Goal: Information Seeking & Learning: Learn about a topic

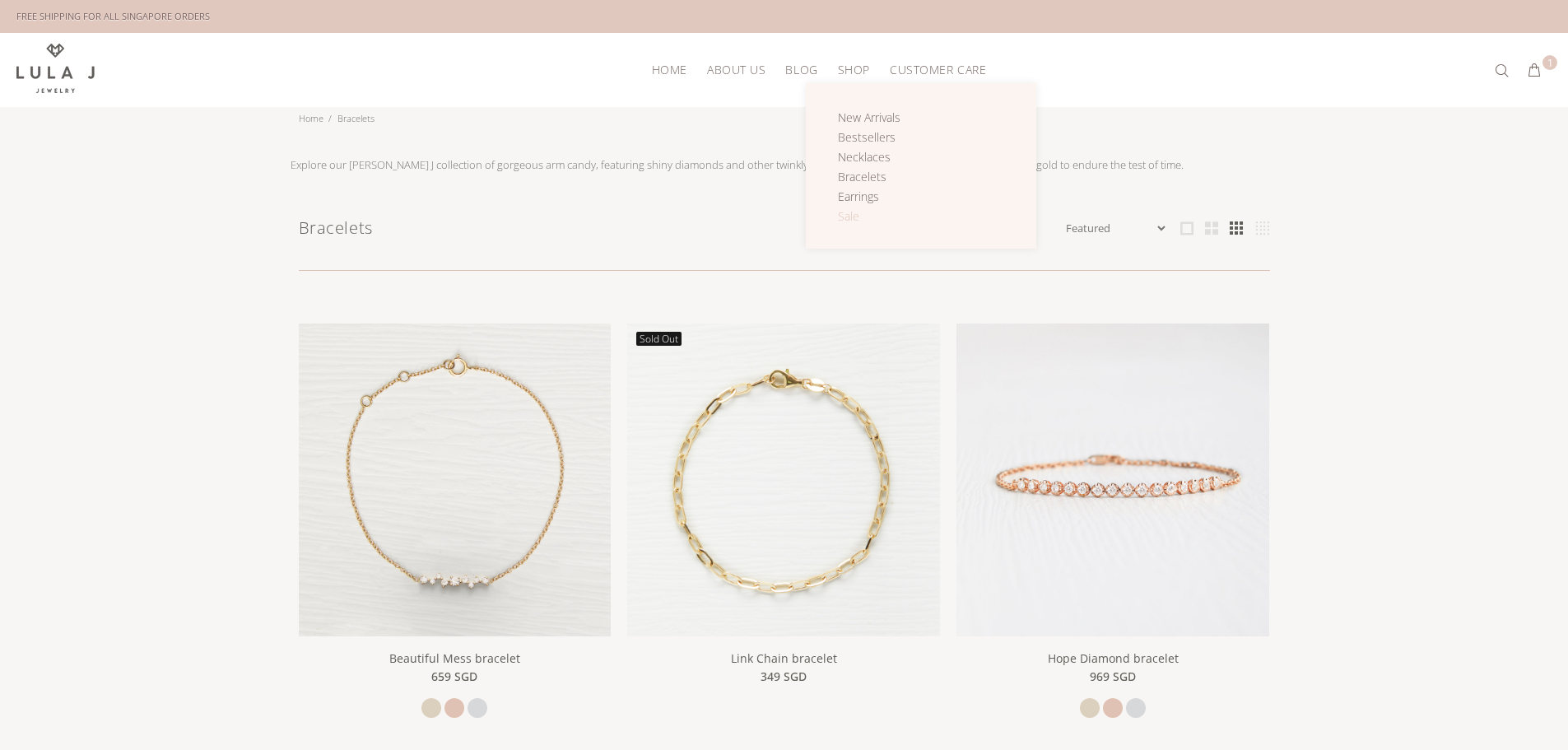
click at [853, 217] on span "Sale" at bounding box center [848, 215] width 21 height 16
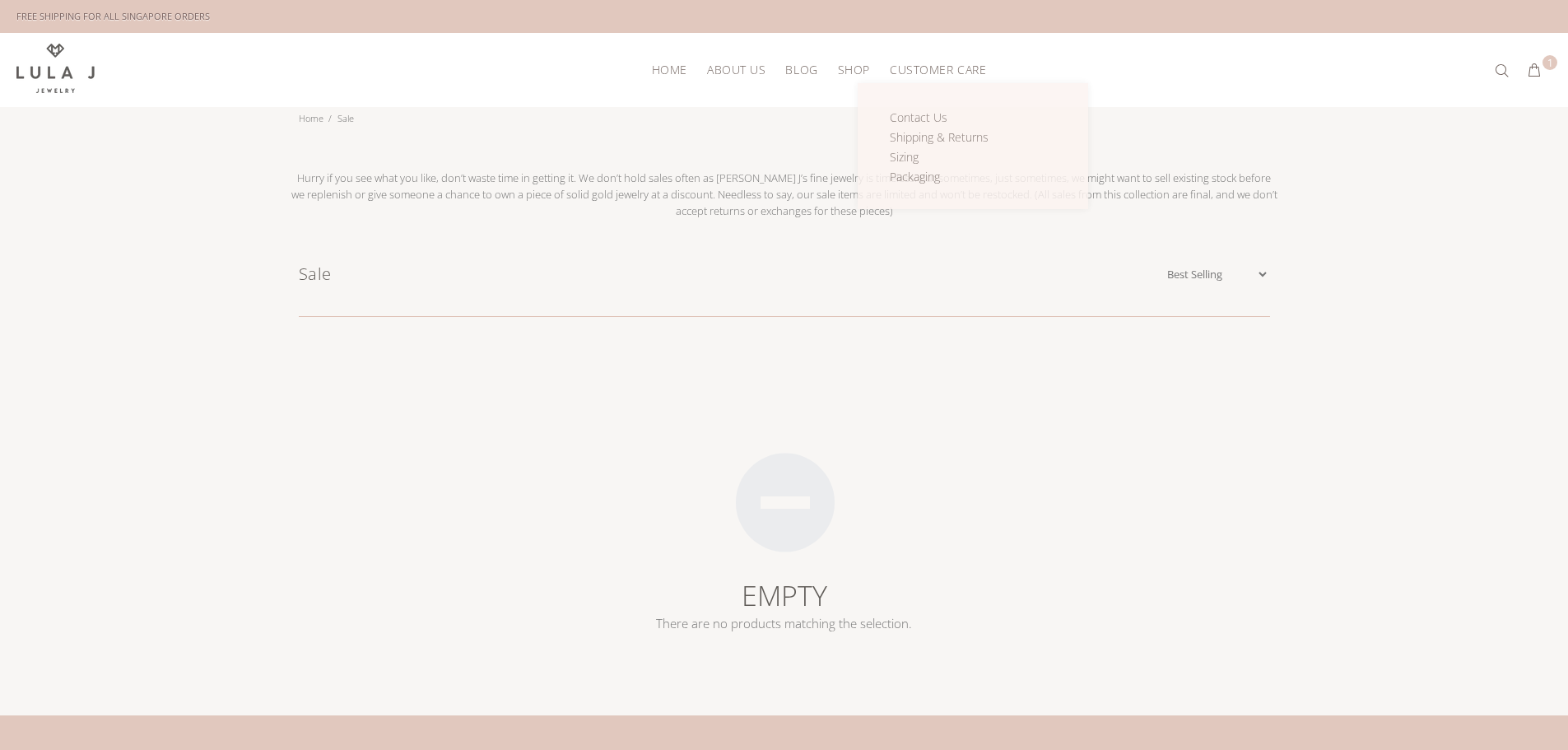
click at [933, 64] on span "CUSTOMER CARE" at bounding box center [938, 69] width 96 height 12
click at [927, 135] on span "Shipping & Returns" at bounding box center [939, 137] width 99 height 16
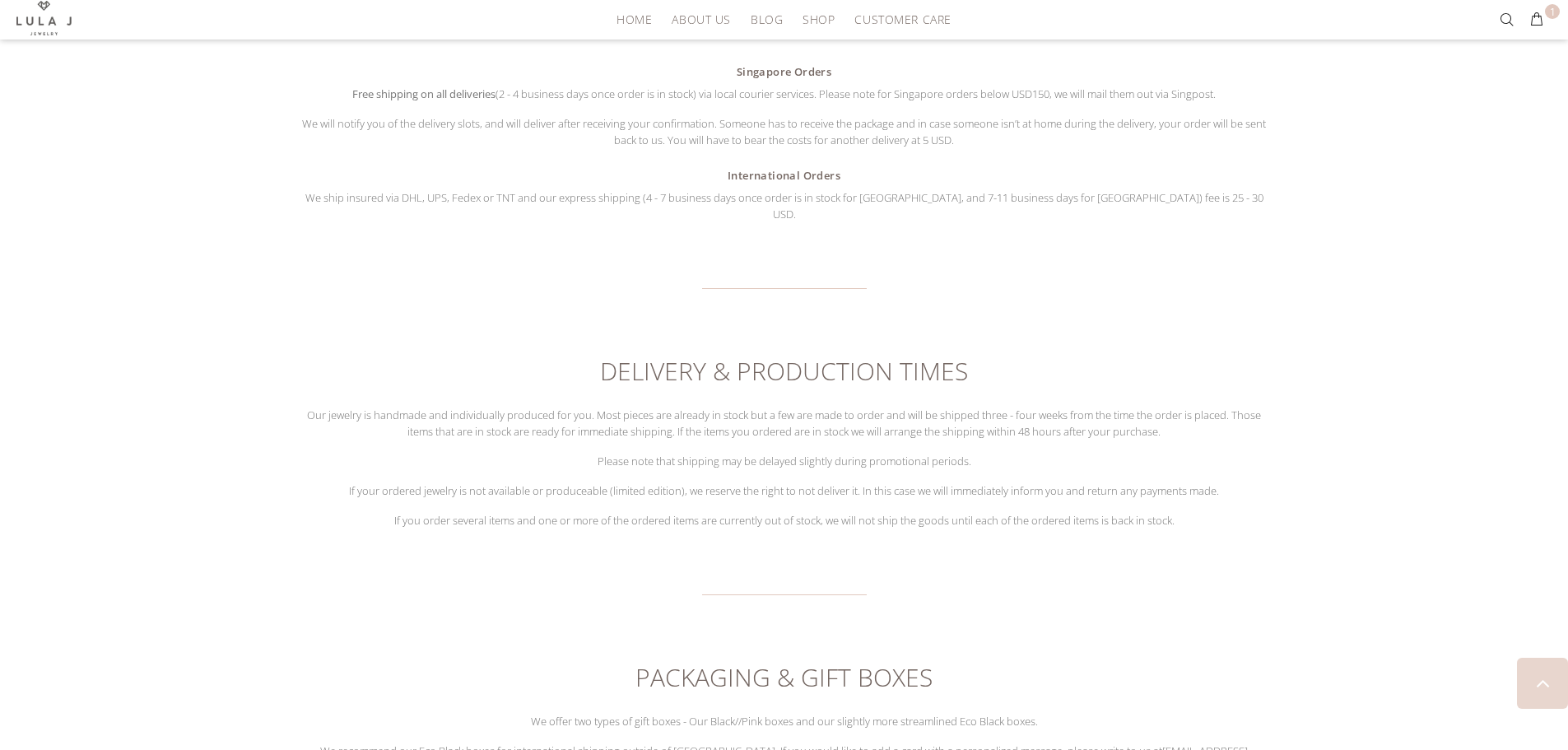
scroll to position [494, 0]
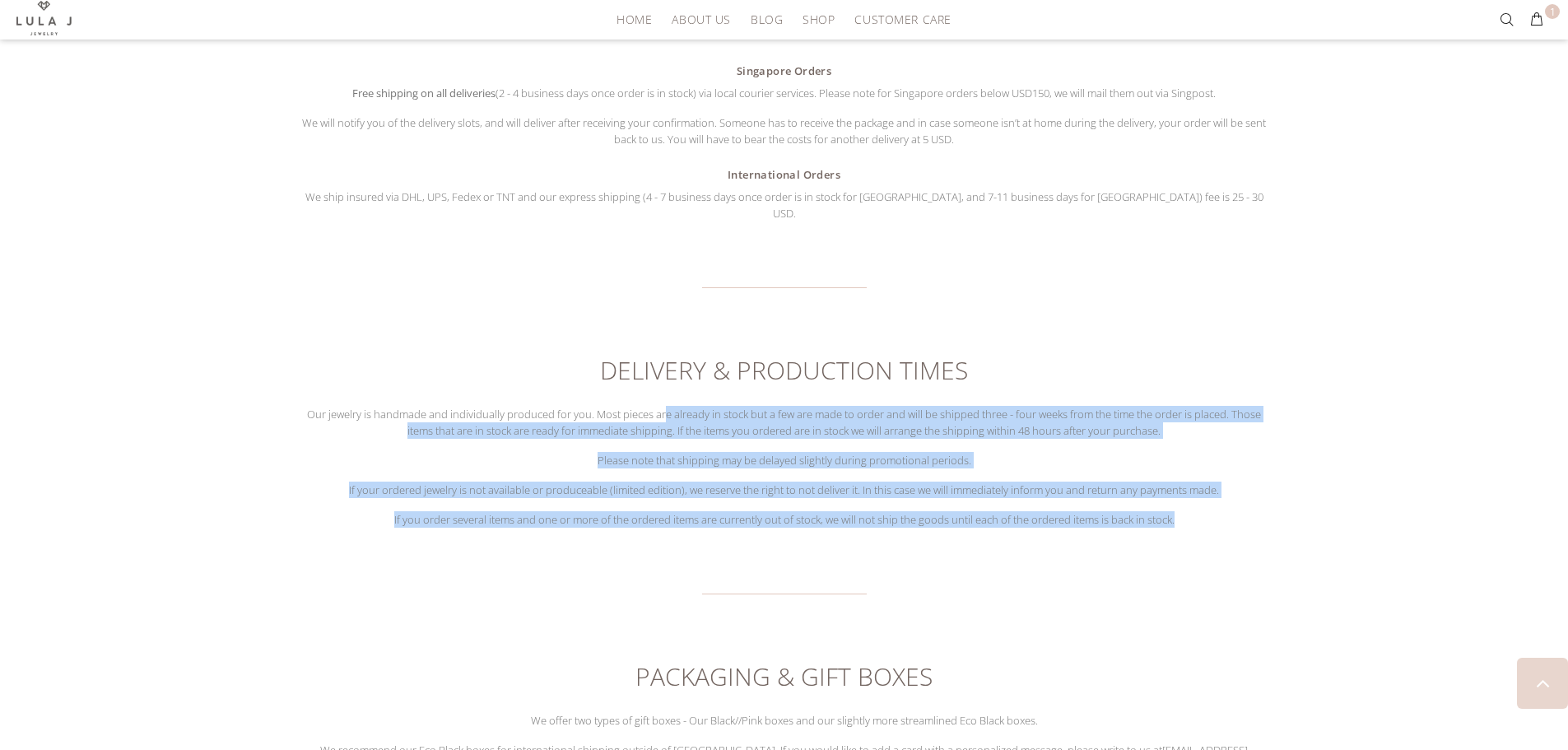
drag, startPoint x: 662, startPoint y: 393, endPoint x: 699, endPoint y: 511, distance: 123.7
click at [699, 511] on div "RETURNS You can return your jewelry, except for Personalized Collection and Sal…" at bounding box center [784, 369] width 971 height 1381
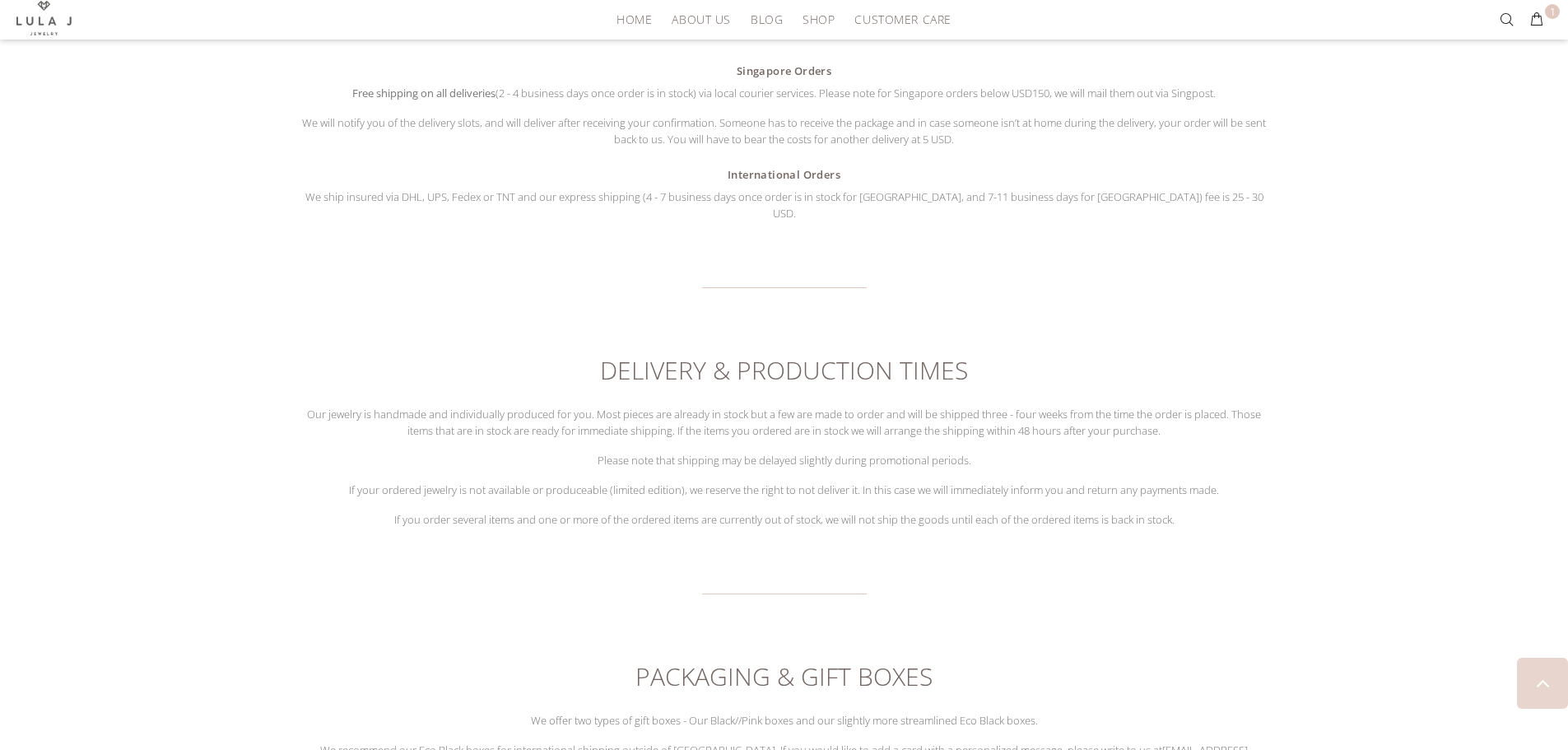
click at [699, 511] on div "RETURNS You can return your jewelry, except for Personalized Collection and Sal…" at bounding box center [784, 369] width 971 height 1381
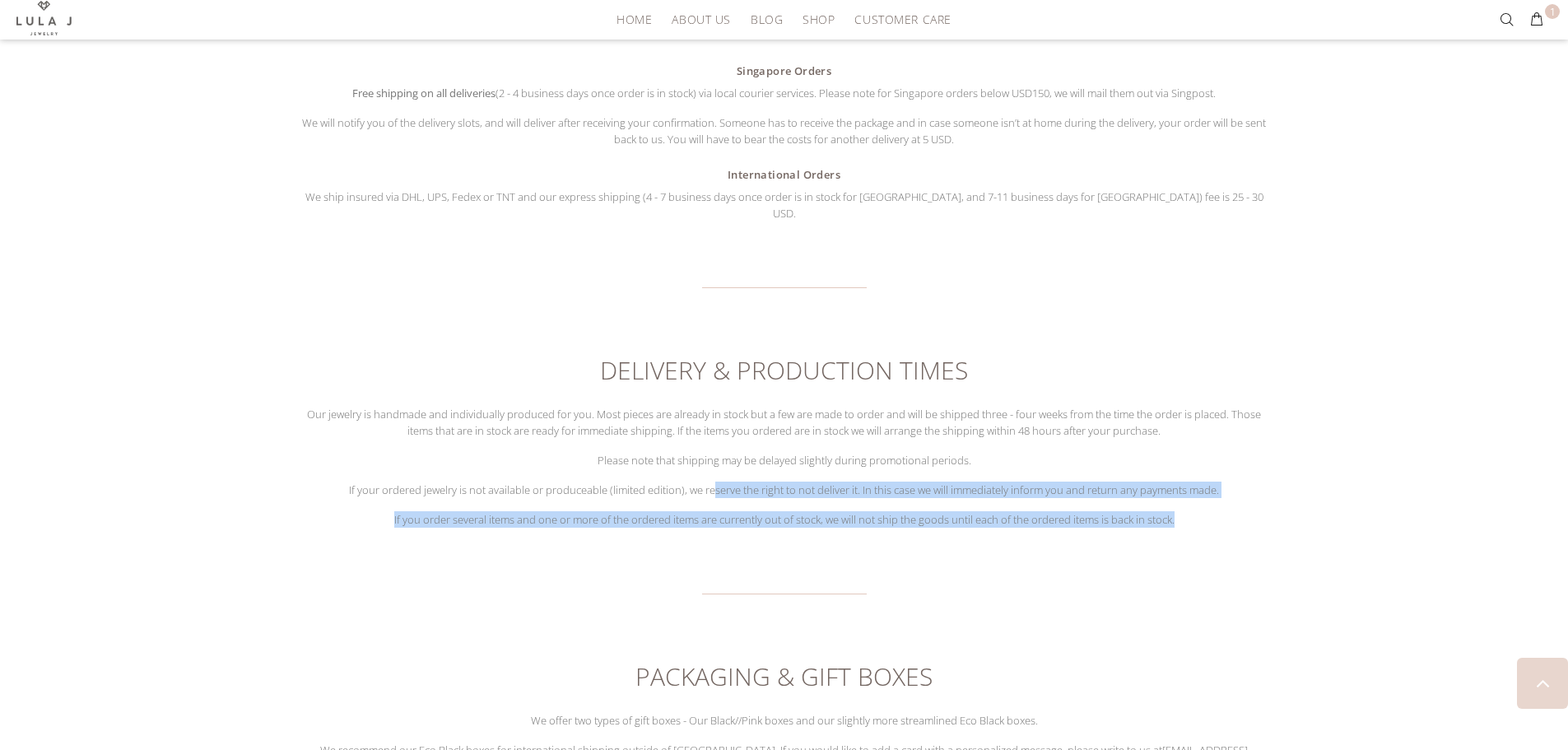
drag, startPoint x: 714, startPoint y: 469, endPoint x: 723, endPoint y: 517, distance: 48.8
click at [723, 517] on div "RETURNS You can return your jewelry, except for Personalized Collection and Sal…" at bounding box center [784, 369] width 971 height 1381
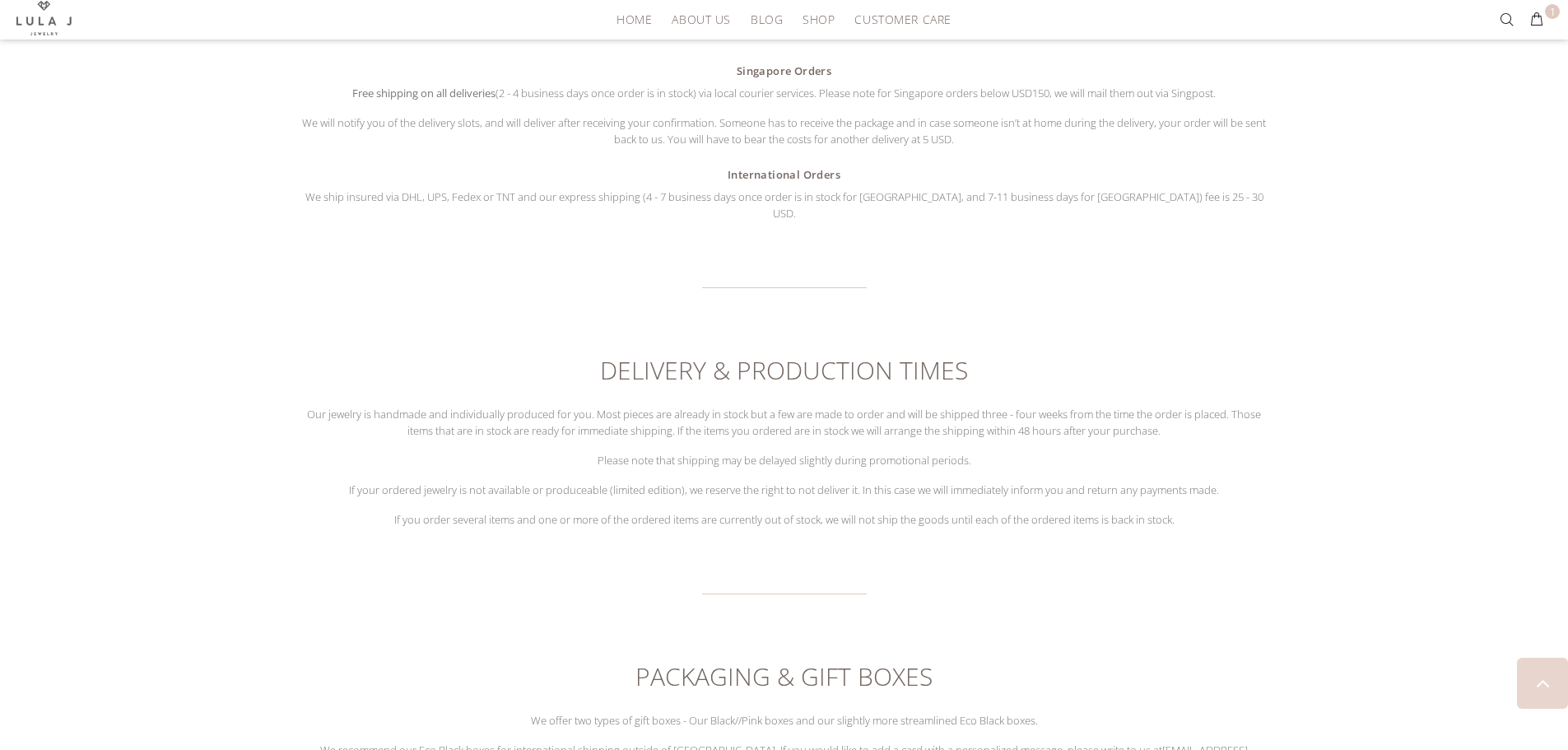
click at [723, 517] on div "RETURNS You can return your jewelry, except for Personalized Collection and Sal…" at bounding box center [784, 369] width 971 height 1381
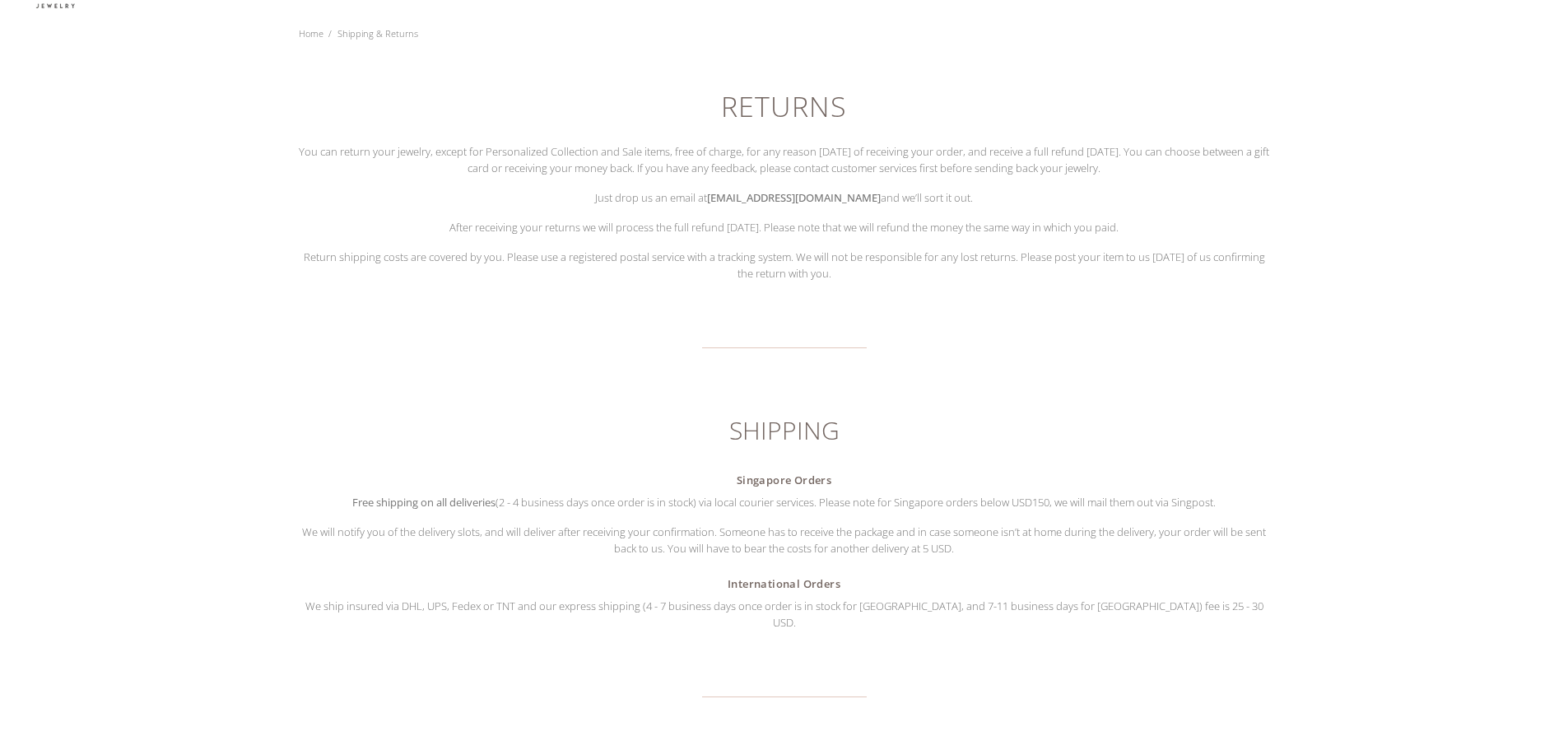
scroll to position [0, 0]
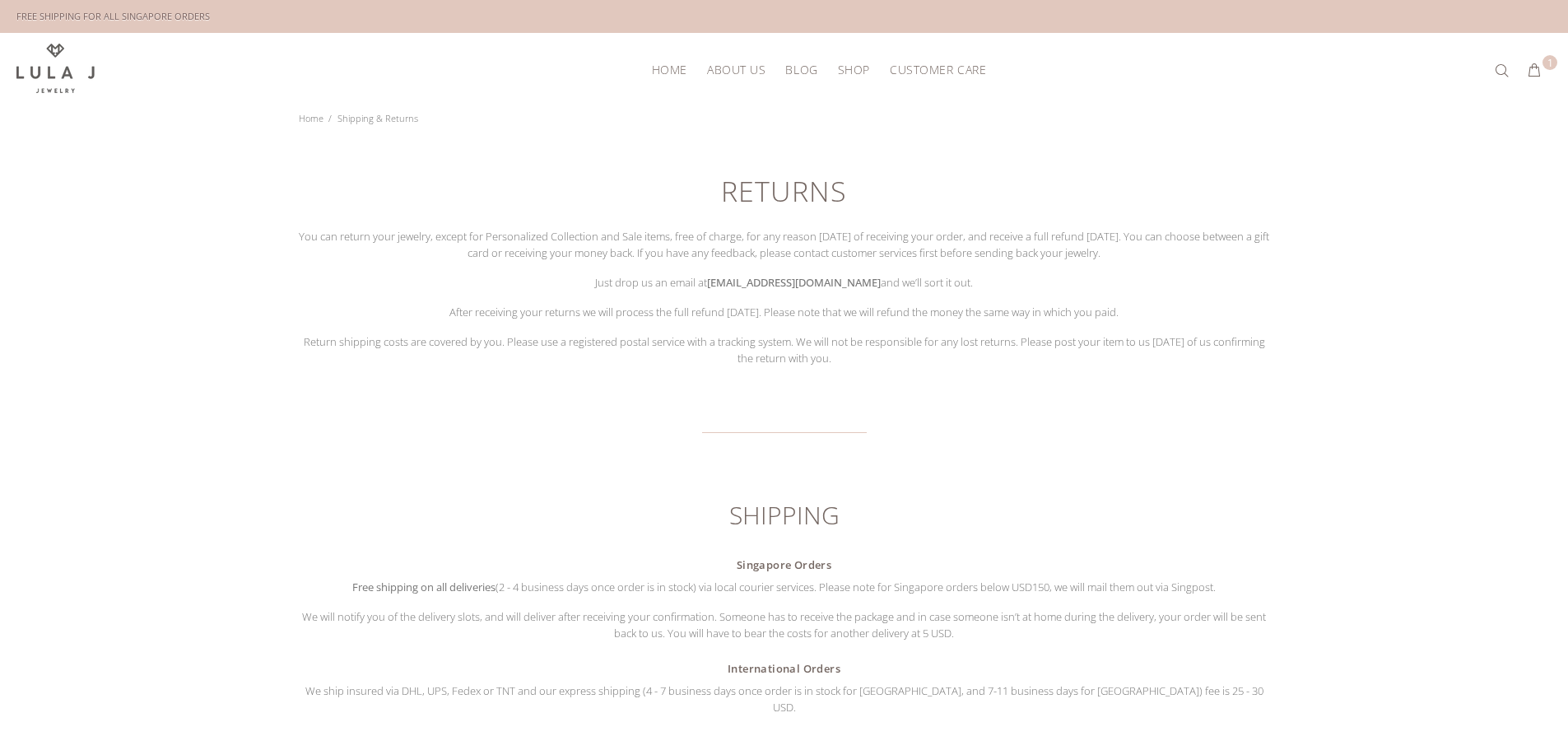
click at [805, 65] on span "BLOG" at bounding box center [801, 69] width 32 height 12
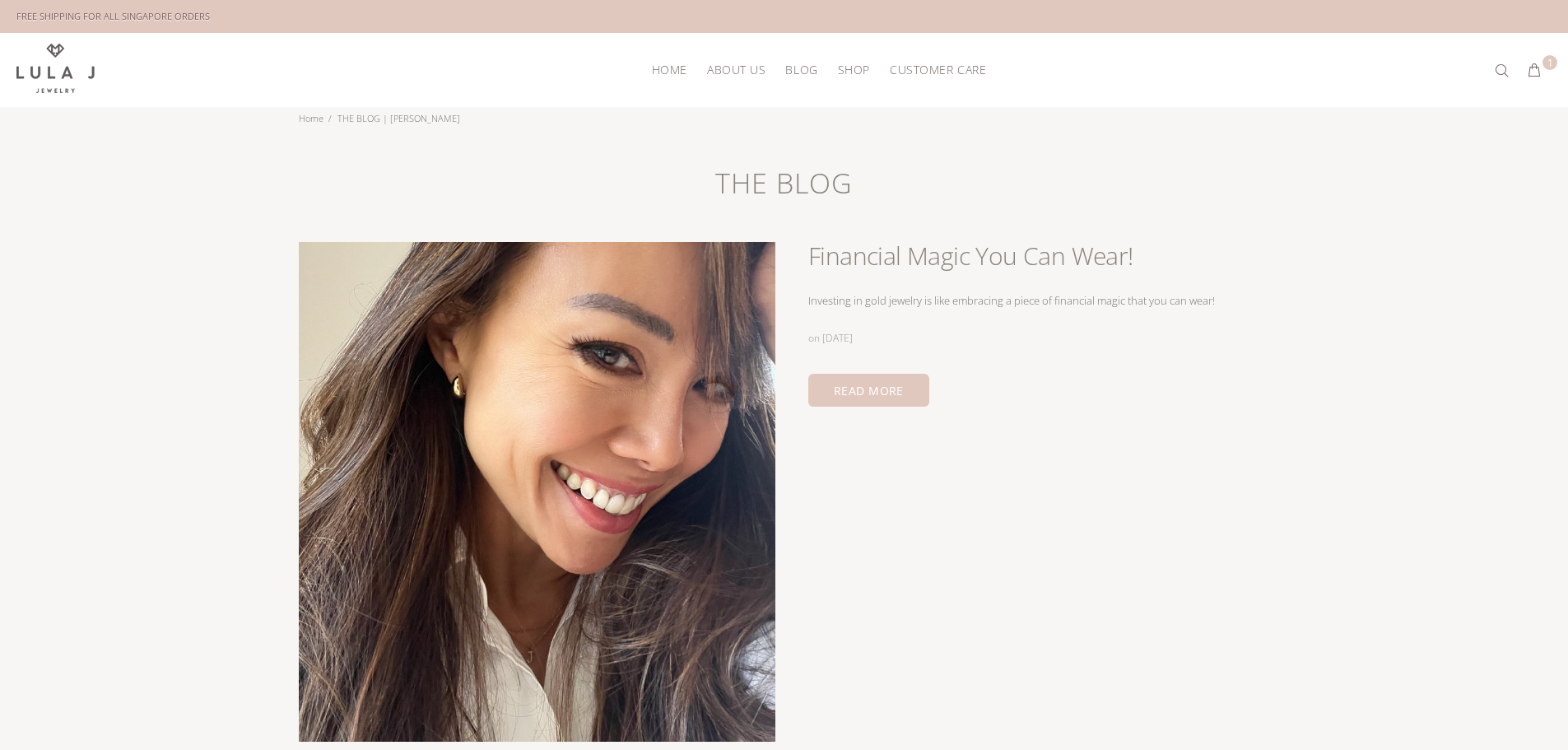
click at [756, 67] on span "ABOUT US" at bounding box center [735, 69] width 58 height 12
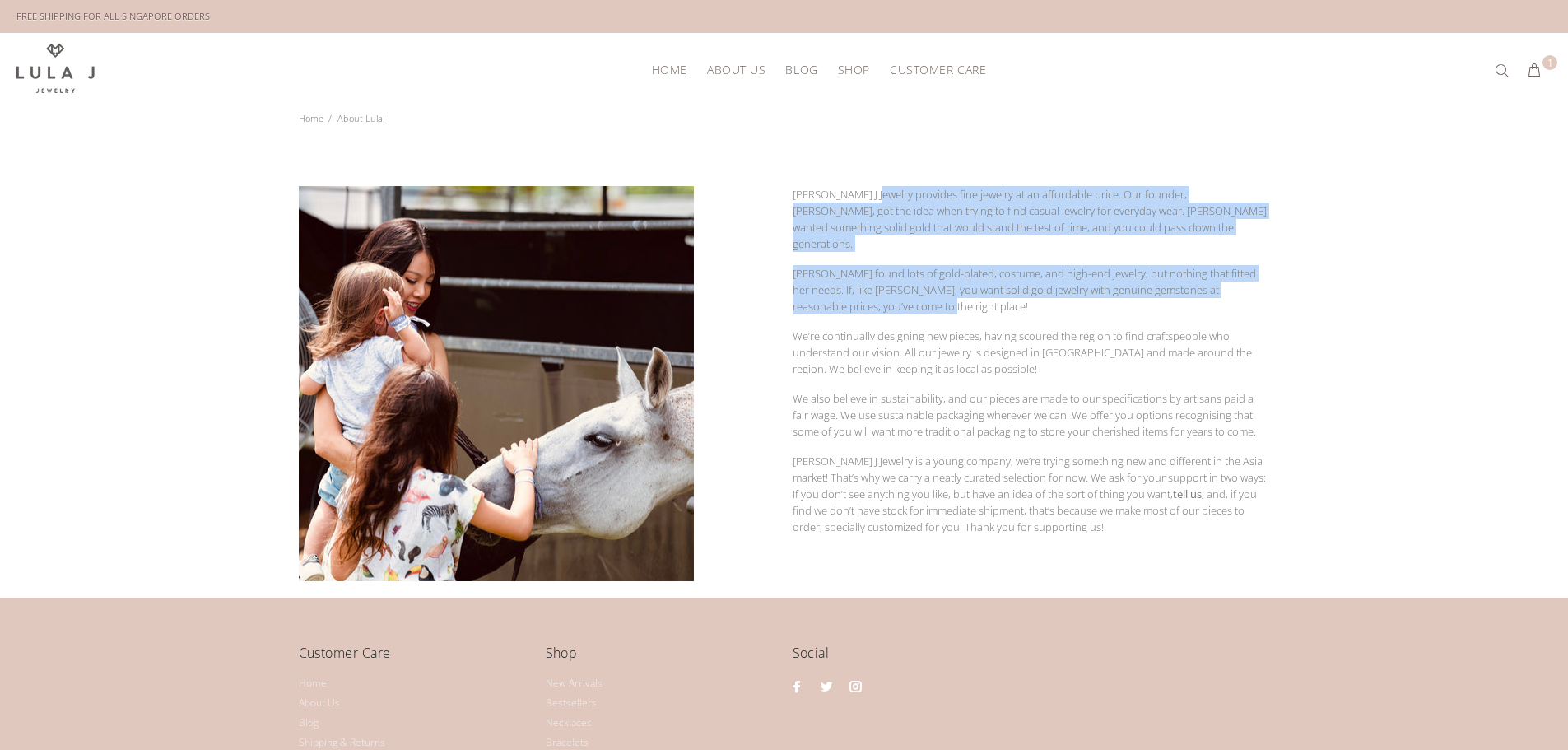
drag, startPoint x: 873, startPoint y: 178, endPoint x: 947, endPoint y: 290, distance: 134.2
click at [947, 290] on div "[PERSON_NAME] J Jewelry provides fine jewelry at an affordable price. Our found…" at bounding box center [1031, 377] width 494 height 408
click at [947, 290] on p "[PERSON_NAME] found lots of gold-plated, costume, and high-end jewelry, but not…" at bounding box center [1031, 289] width 478 height 49
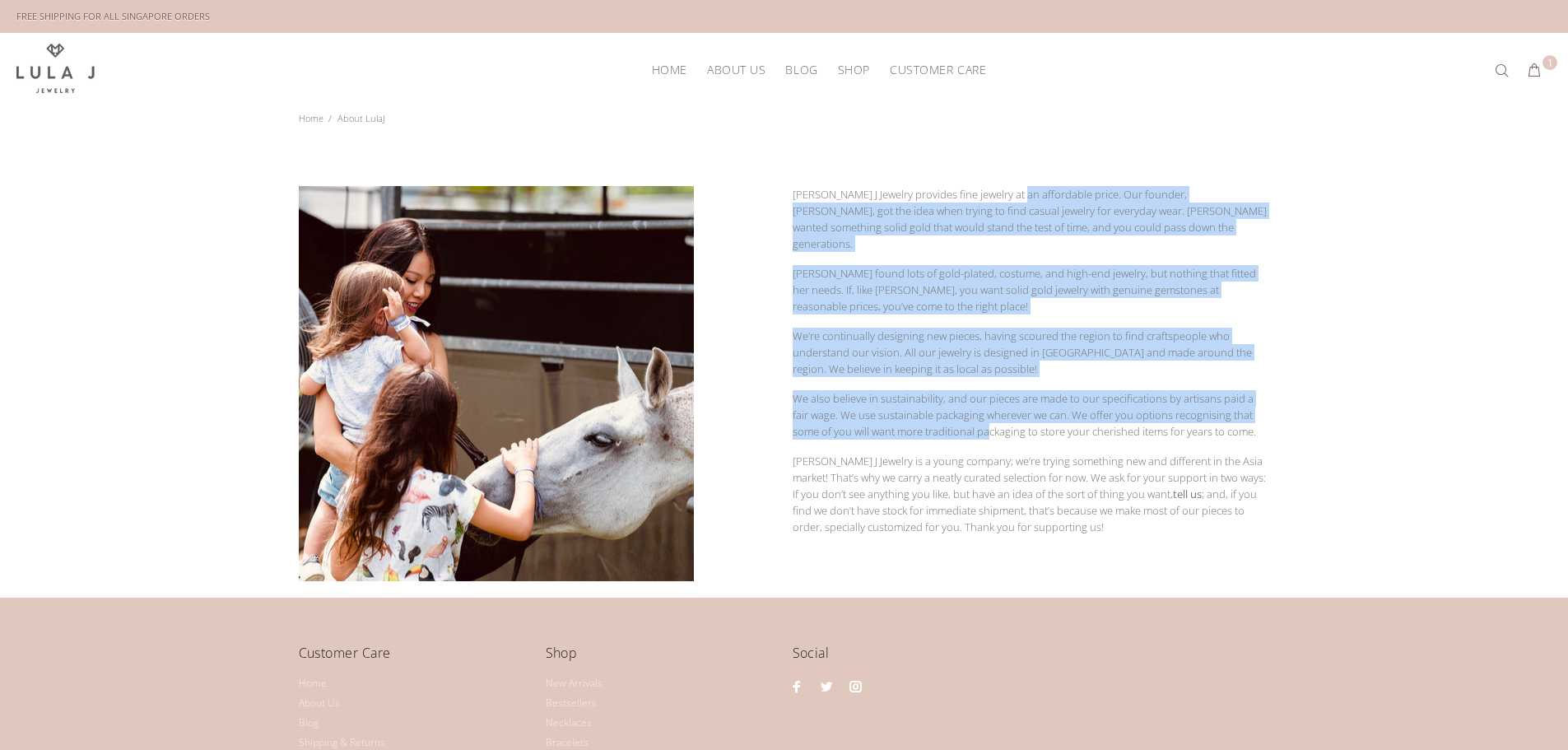
drag, startPoint x: 1016, startPoint y: 188, endPoint x: 992, endPoint y: 407, distance: 220.3
click at [992, 407] on div "[PERSON_NAME] J Jewelry provides fine jewelry at an affordable price. Our found…" at bounding box center [1031, 377] width 494 height 408
drag, startPoint x: 991, startPoint y: 405, endPoint x: 1006, endPoint y: 333, distance: 73.5
click at [991, 405] on p "We also believe in sustainability, and our pieces are made to our specification…" at bounding box center [1031, 414] width 478 height 49
click at [1030, 265] on p "Jamie found lots of gold-plated, costume, and high-end jewelry, but nothing tha…" at bounding box center [1031, 289] width 478 height 49
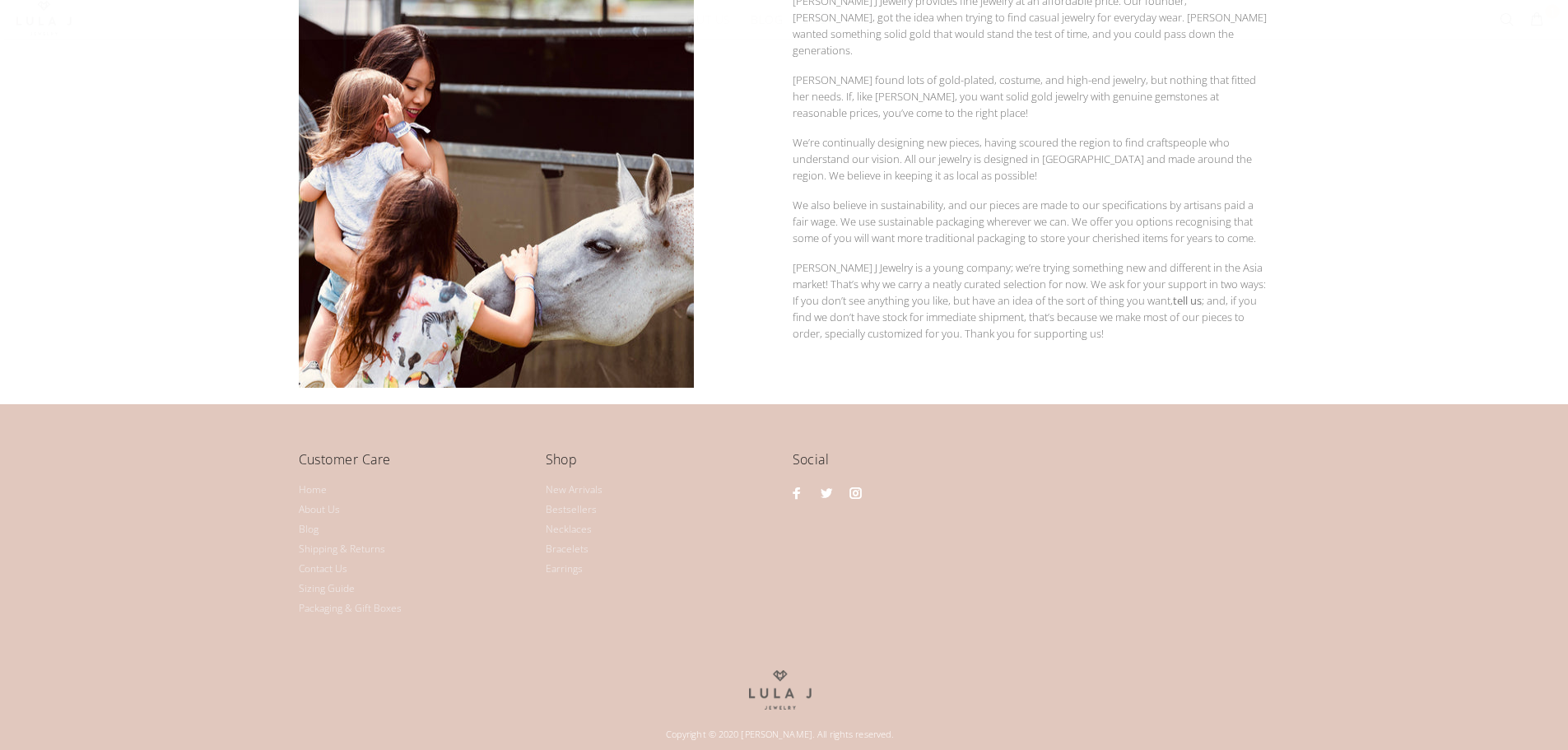
scroll to position [200, 0]
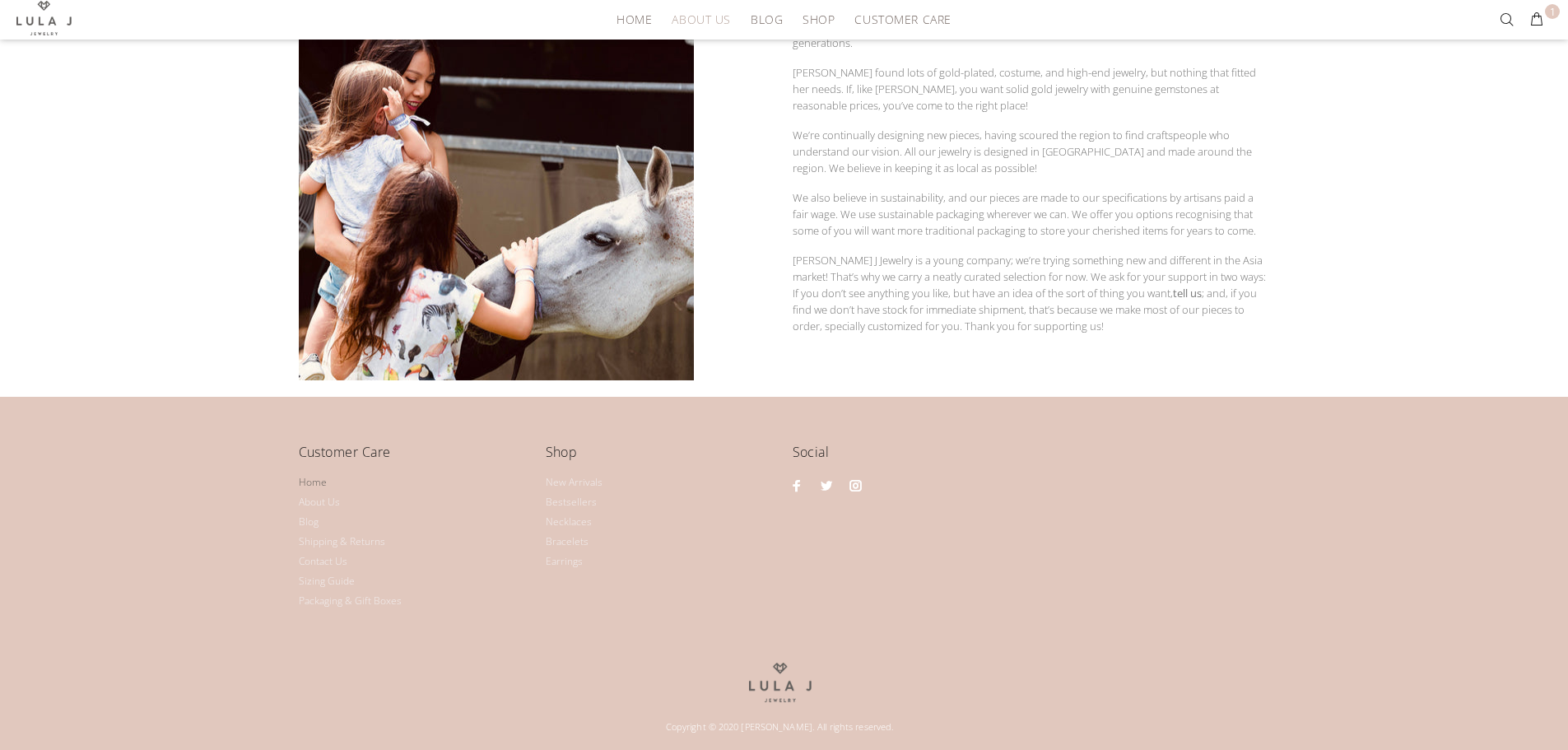
click at [308, 481] on link "Home" at bounding box center [312, 481] width 28 height 19
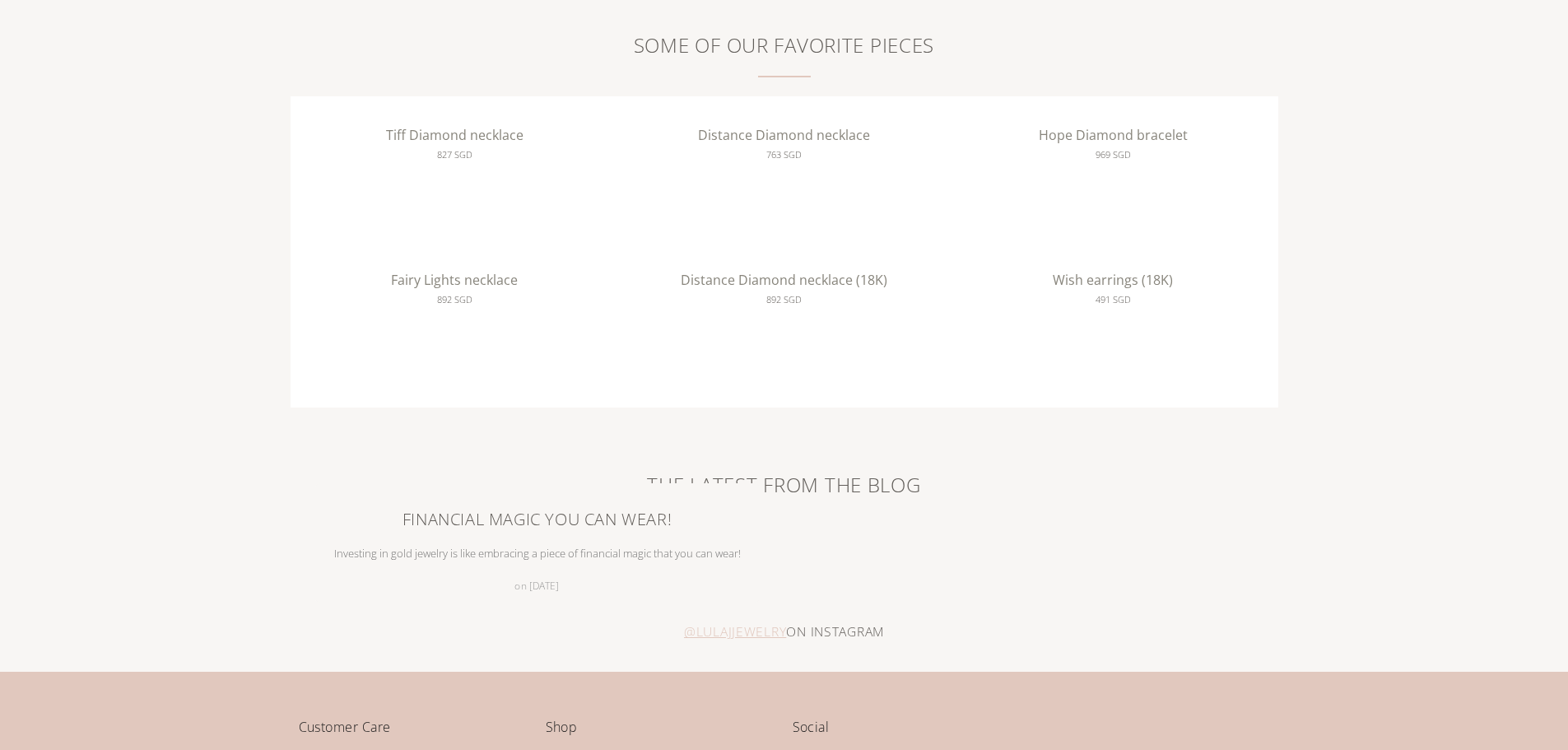
scroll to position [1979, 0]
